Goal: Check status: Check status

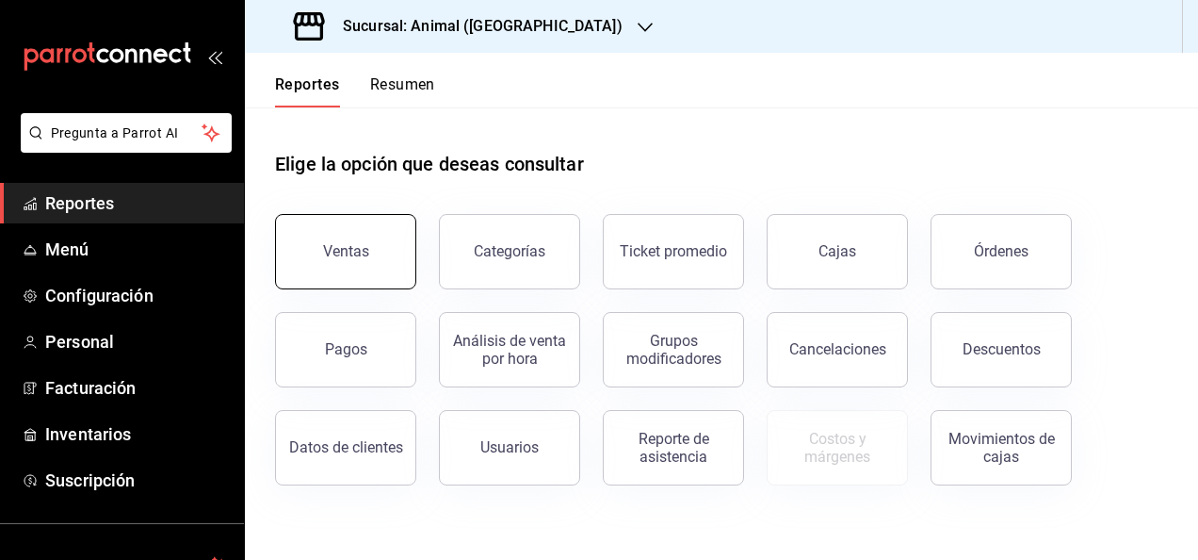
click at [333, 250] on div "Ventas" at bounding box center [346, 251] width 46 height 18
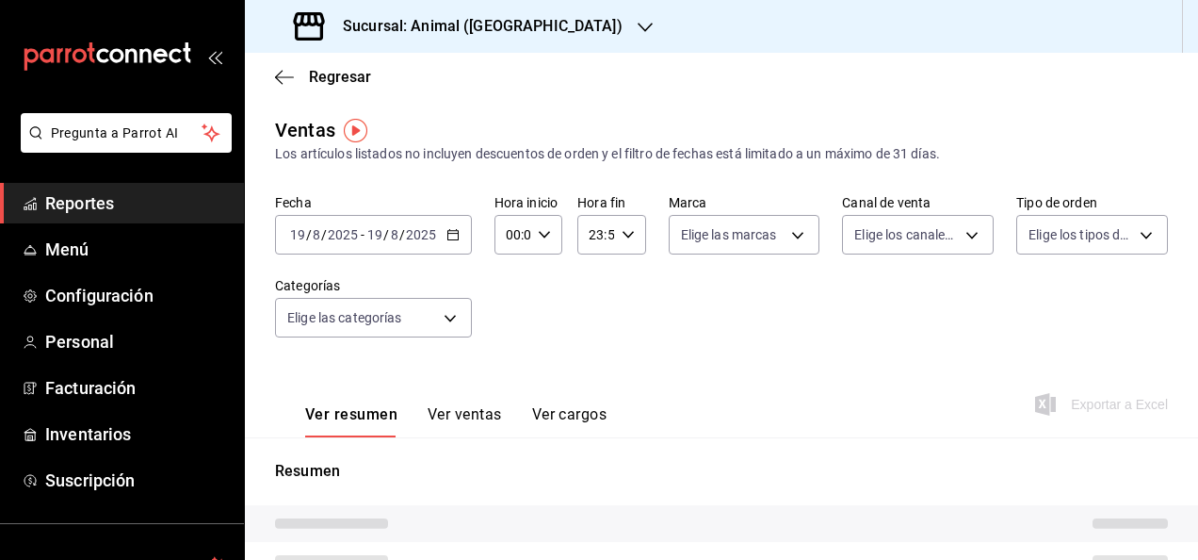
type input "04:00"
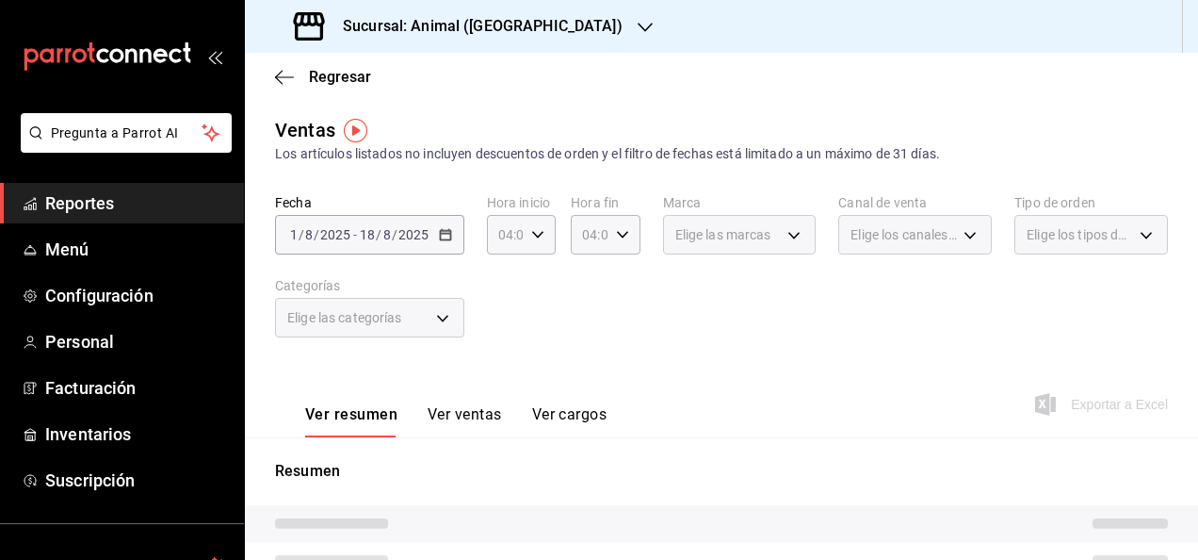
click at [433, 256] on div "Fecha [DATE] [DATE] - [DATE] [DATE] Hora inicio 04:00 Hora inicio Hora fin 04:0…" at bounding box center [721, 277] width 893 height 166
click at [454, 225] on div "[DATE] [DATE] - [DATE] [DATE]" at bounding box center [369, 235] width 189 height 40
click at [445, 244] on div "[DATE] [DATE] - [DATE] [DATE]" at bounding box center [369, 235] width 189 height 40
click at [435, 235] on div "[DATE] [DATE] - [DATE] [DATE]" at bounding box center [369, 235] width 189 height 40
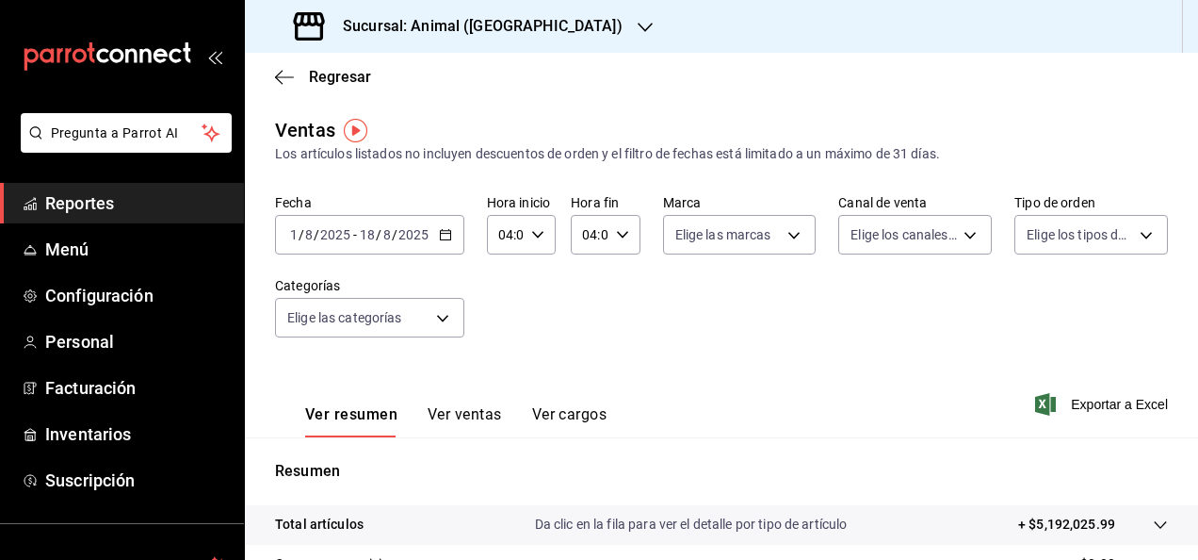
drag, startPoint x: 445, startPoint y: 237, endPoint x: 436, endPoint y: 382, distance: 144.4
click at [436, 382] on div "Ver resumen Ver ventas Ver cargos Exportar a Excel" at bounding box center [721, 398] width 953 height 77
click at [597, 337] on div "Fecha [DATE] [DATE] - [DATE] [DATE] Hora inicio 04:00 Hora inicio Hora fin 04:0…" at bounding box center [721, 277] width 893 height 166
click at [444, 234] on icon "button" at bounding box center [445, 234] width 13 height 13
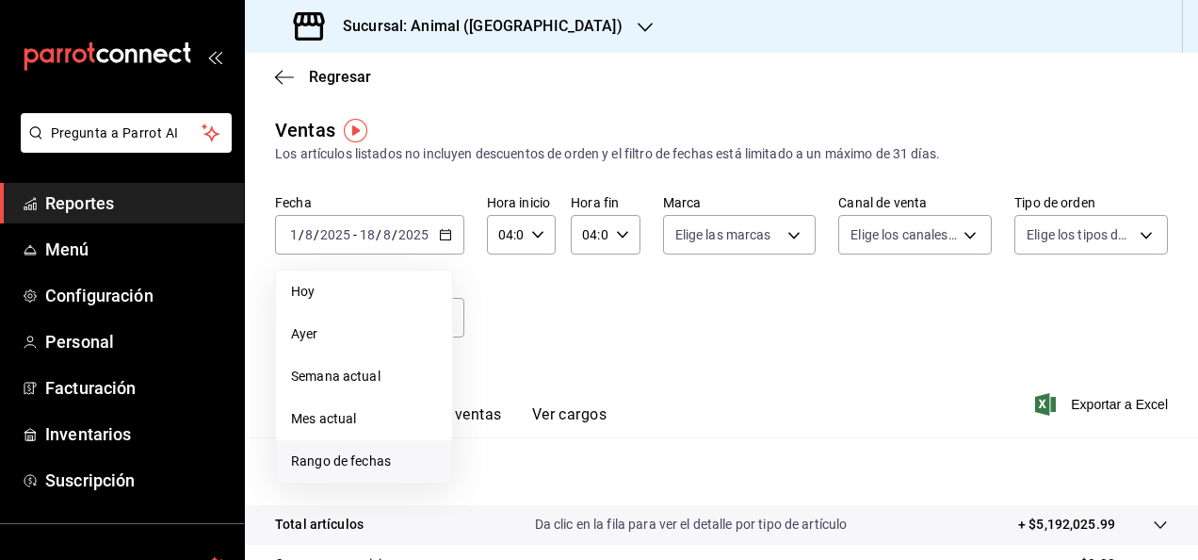
click at [385, 464] on span "Rango de fechas" at bounding box center [364, 461] width 146 height 20
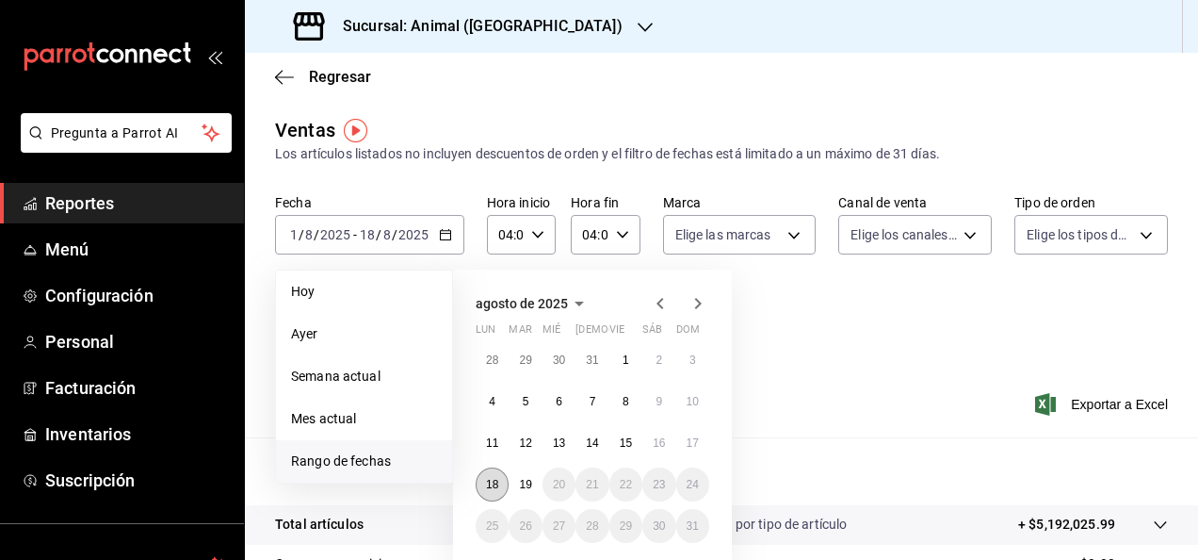
click at [488, 488] on abbr "18" at bounding box center [492, 484] width 12 height 13
click at [520, 490] on button "19" at bounding box center [525, 484] width 33 height 34
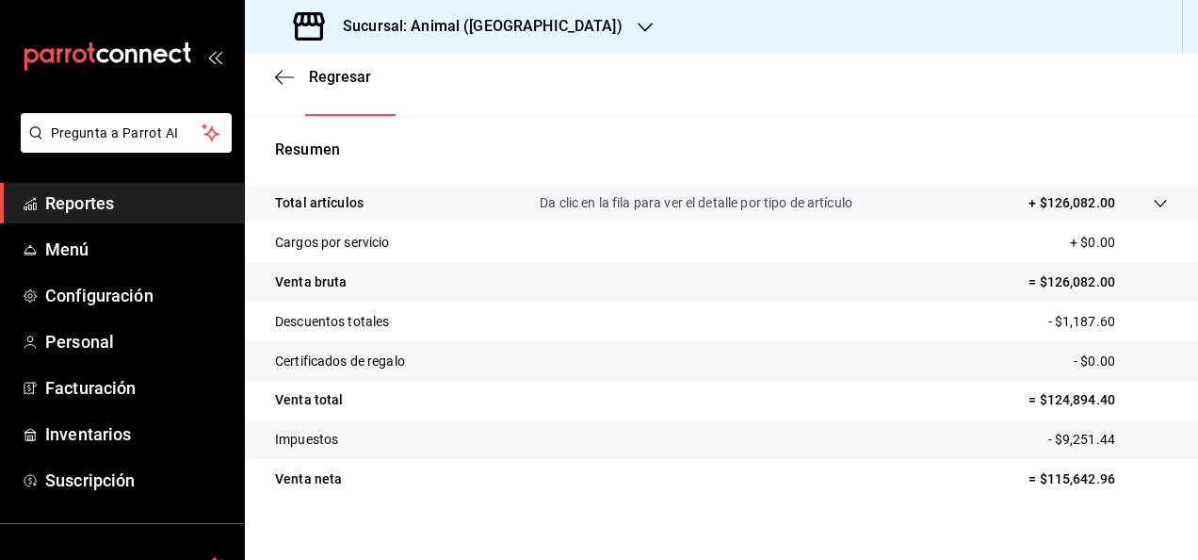
scroll to position [343, 0]
